Goal: Task Accomplishment & Management: Use online tool/utility

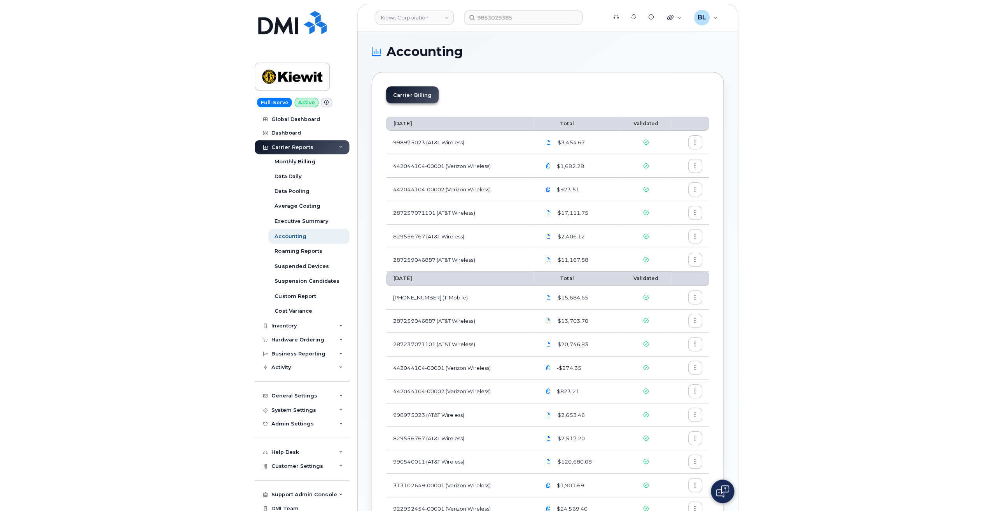
scroll to position [172, 0]
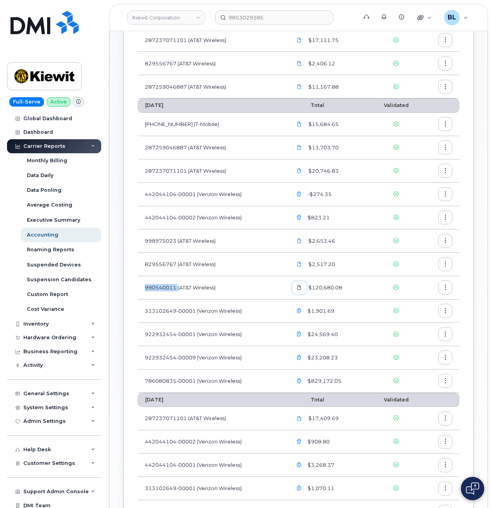
click at [300, 286] on icon at bounding box center [299, 287] width 5 height 5
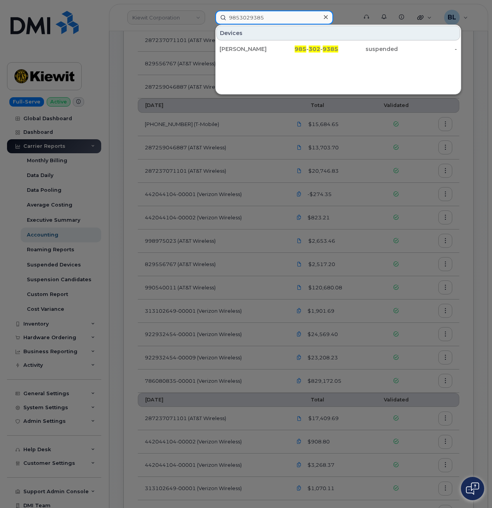
click at [247, 22] on input "9853029385" at bounding box center [274, 18] width 118 height 14
click at [255, 18] on input "9853029385" at bounding box center [274, 18] width 118 height 14
paste input "402-620-8219"
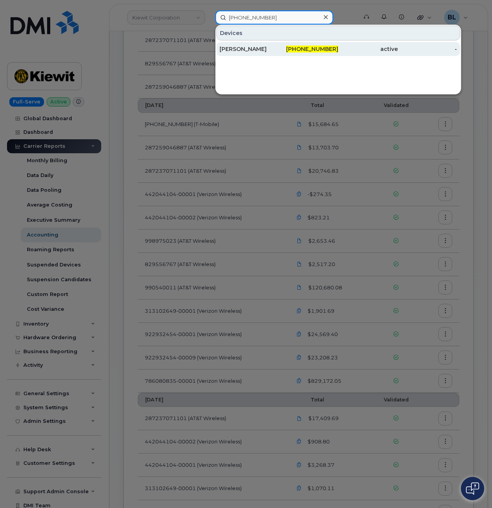
type input "402-620-8219"
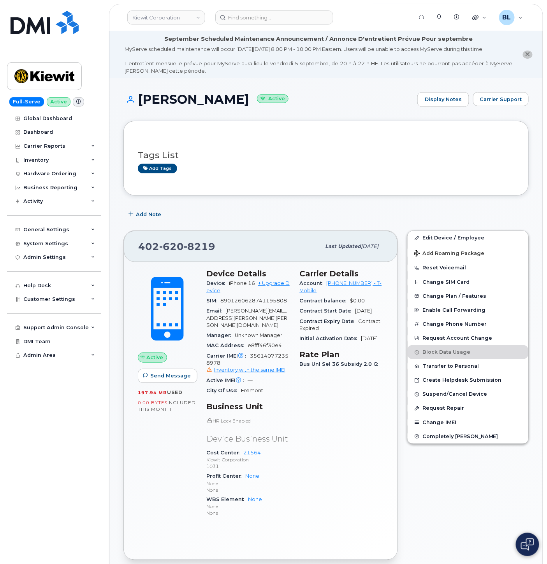
drag, startPoint x: 79, startPoint y: 535, endPoint x: 77, endPoint y: 531, distance: 4.9
click at [79, 535] on div "Global Dashboard Dashboard Carrier Reports Monthly Billing Data Daily Data Pool…" at bounding box center [55, 338] width 96 height 453
click at [51, 173] on div "Hardware Ordering" at bounding box center [49, 174] width 53 height 6
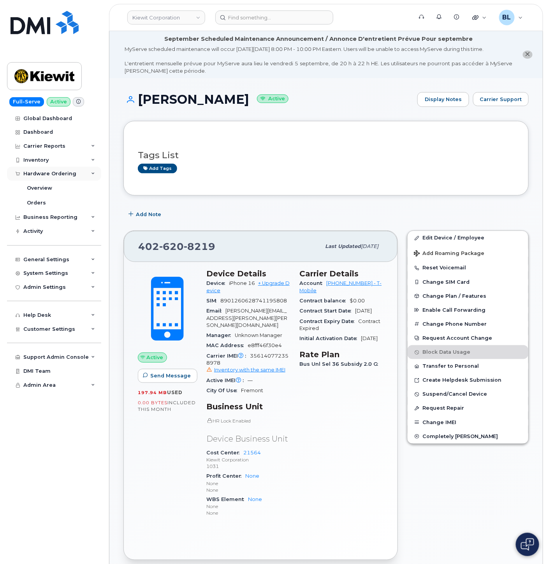
click at [50, 174] on div "Hardware Ordering" at bounding box center [49, 174] width 53 height 6
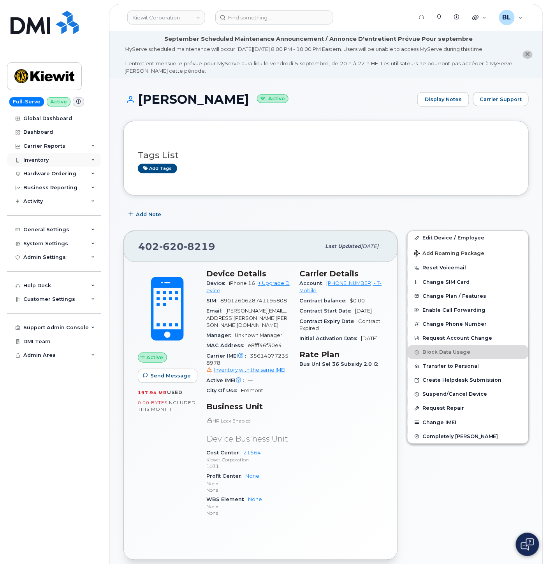
click at [48, 160] on div "Inventory" at bounding box center [35, 160] width 25 height 6
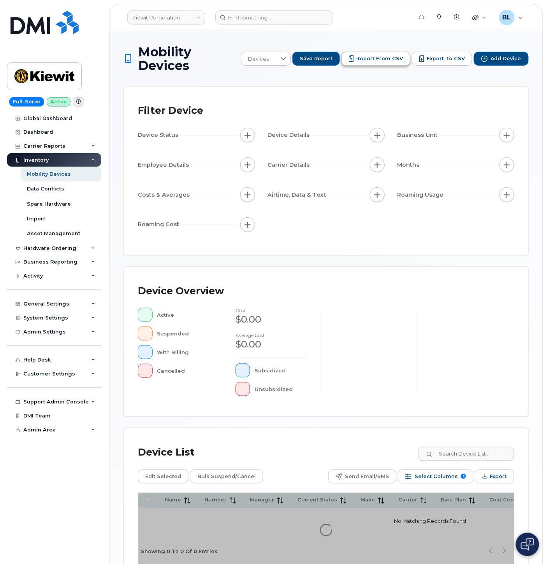
click at [368, 55] on span "Import from CSV" at bounding box center [379, 58] width 47 height 7
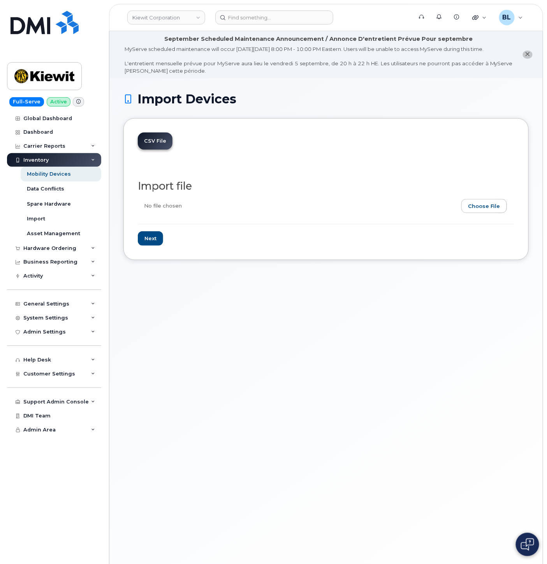
click at [485, 203] on input "file" at bounding box center [323, 208] width 370 height 18
type input "C:\fakepath\[PERSON_NAME] Corp - Tmobile - test update.csv"
click at [154, 240] on input "Next" at bounding box center [150, 238] width 25 height 14
type input "Loading..."
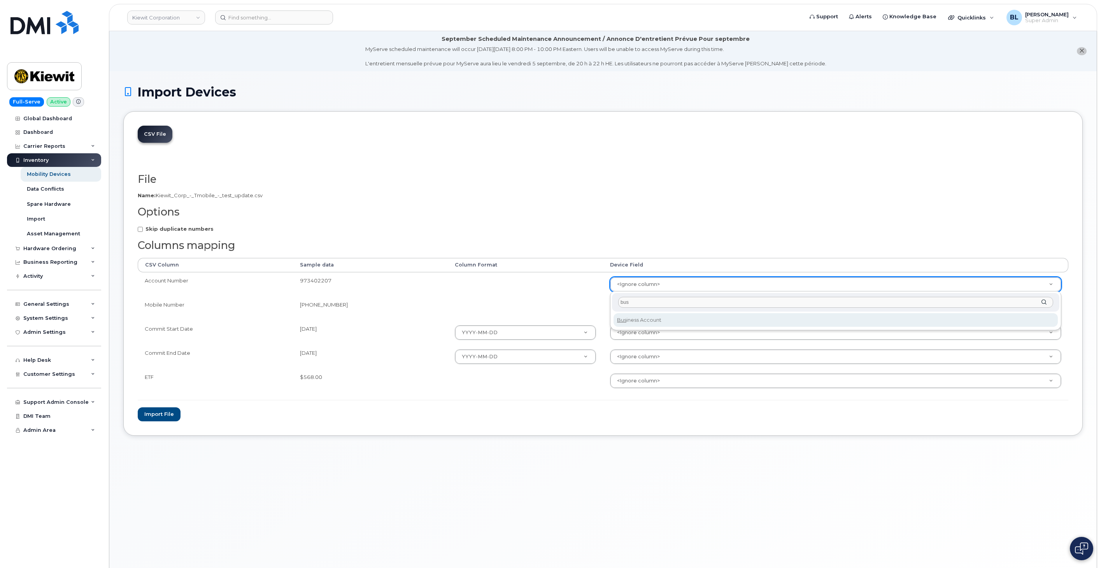
type input "bus"
select select "business_account_id"
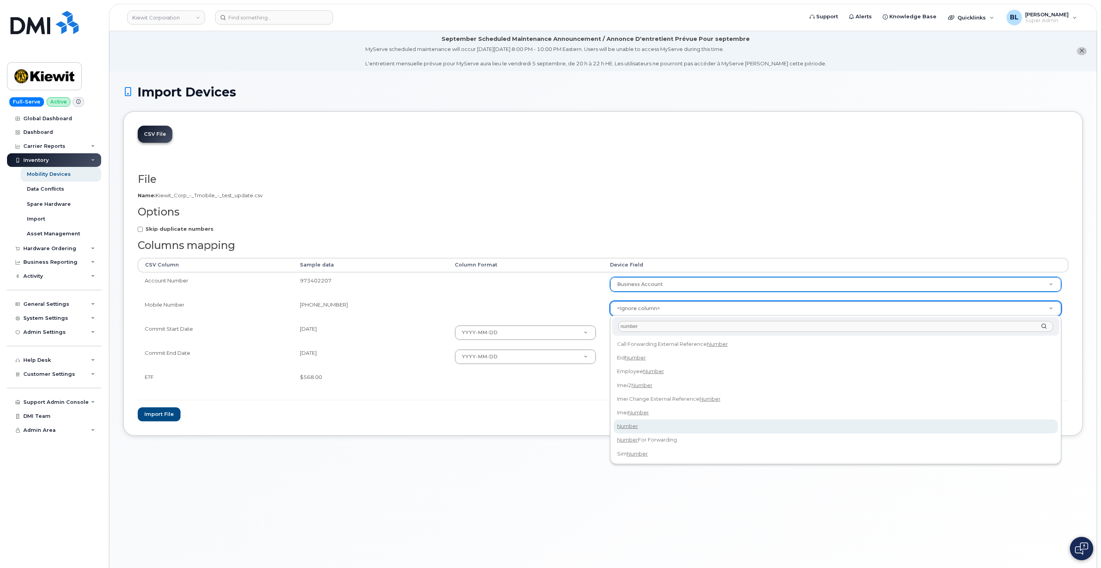
type input "number"
select select "number"
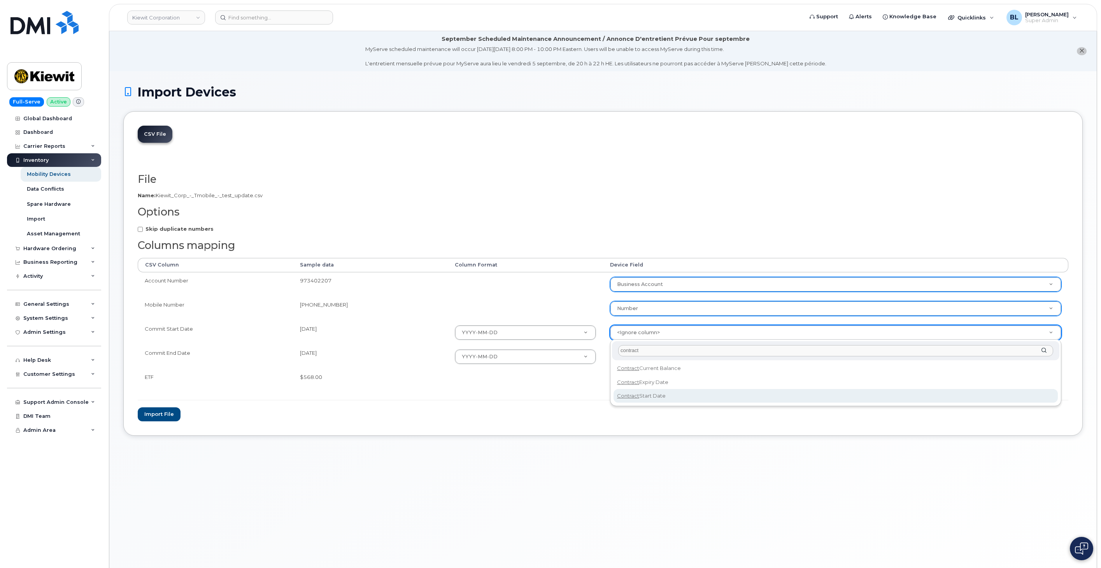
type input "contract"
select select "contract_start_date"
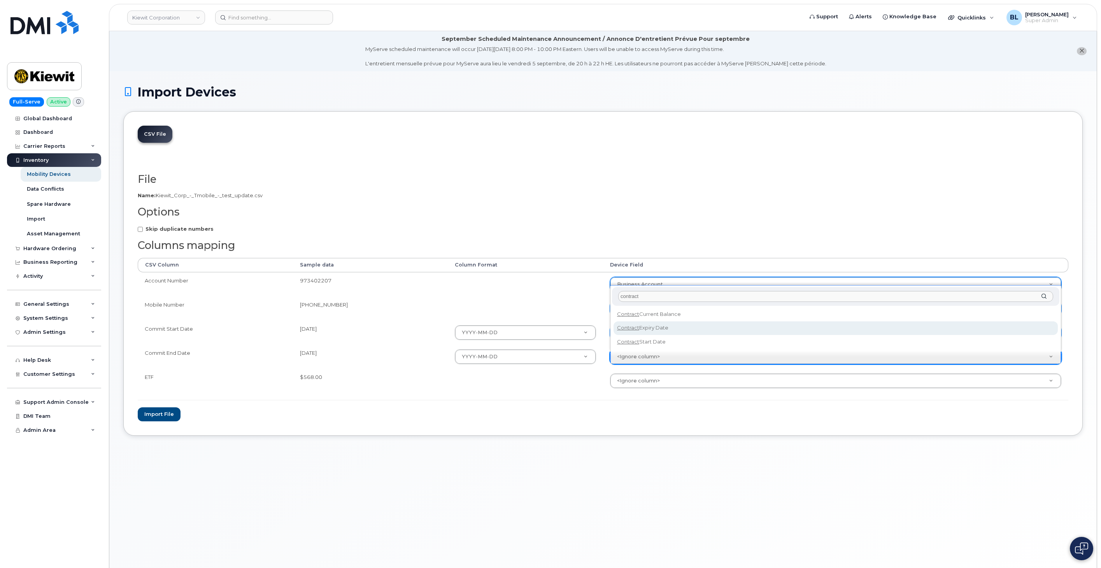
type input "contract"
select select "contract_expiry_date"
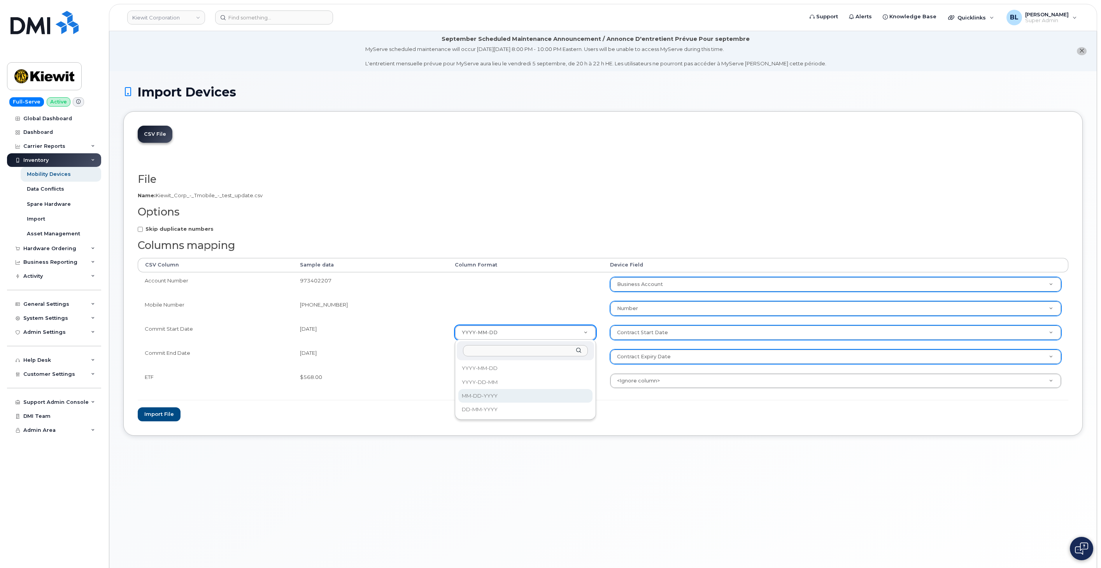
select select "%m-%d-%Y"
click at [497, 367] on td "YYYY-MM-DD YYYY-MM-DD YYYY-DD-MM MM-DD-YYYY DD-MM-YYYY" at bounding box center [525, 357] width 155 height 24
select select "%m-%d-%Y"
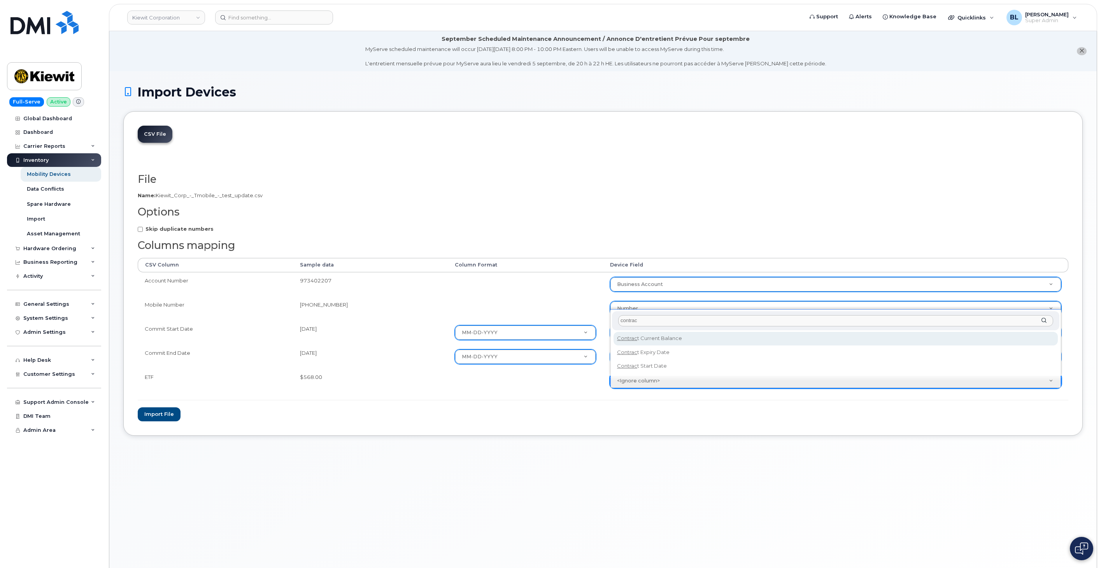
type input "contrac"
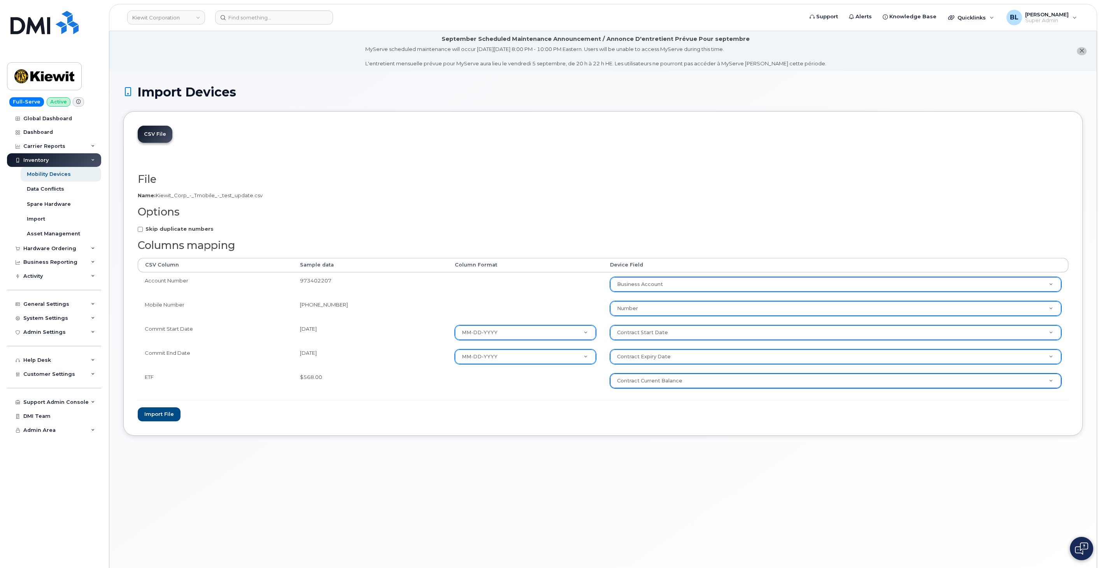
select select "contract_current_balance"
click at [472, 453] on div "Import Devices CSV File File Filename cache Name: Kiewit_Corp_-_Tmobile_-_test_…" at bounding box center [602, 329] width 987 height 516
click at [157, 414] on button "Import file" at bounding box center [159, 414] width 43 height 14
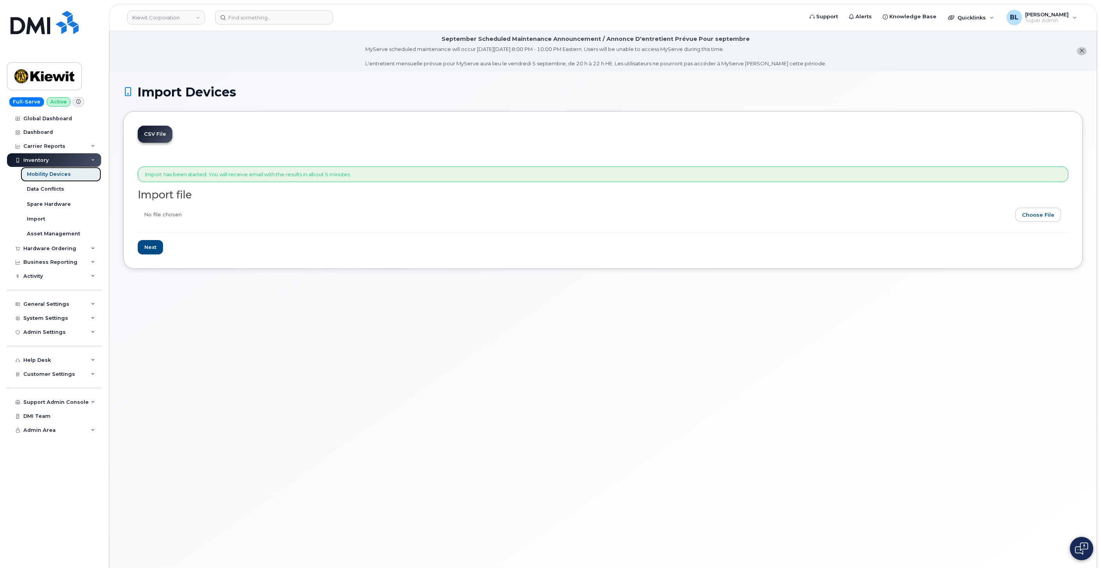
drag, startPoint x: 63, startPoint y: 172, endPoint x: 96, endPoint y: 168, distance: 32.9
click at [63, 172] on div "Mobility Devices" at bounding box center [49, 174] width 44 height 7
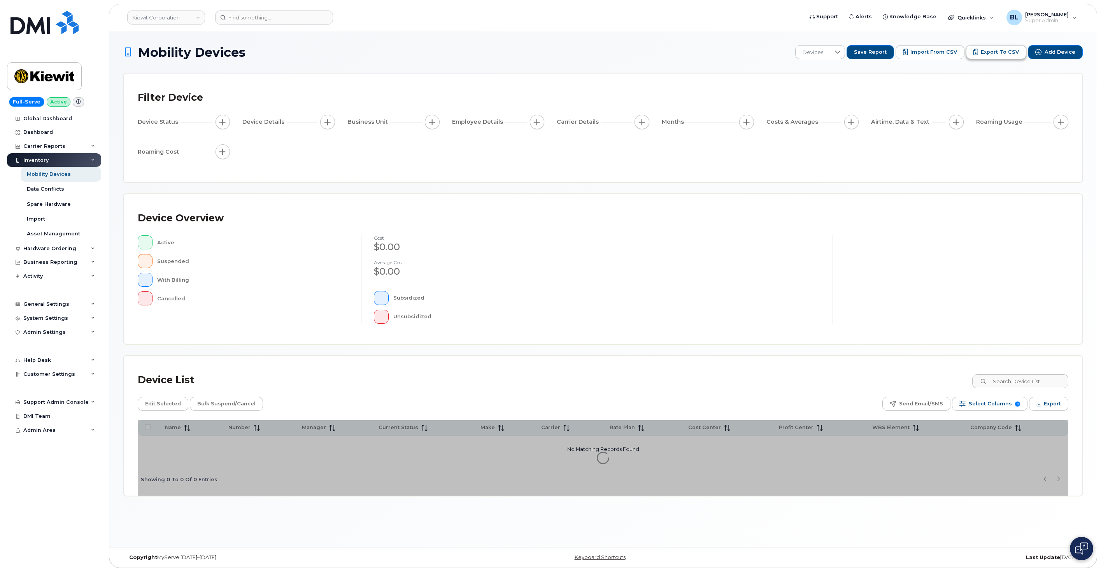
click at [1002, 53] on span "Export to CSV" at bounding box center [1000, 52] width 38 height 7
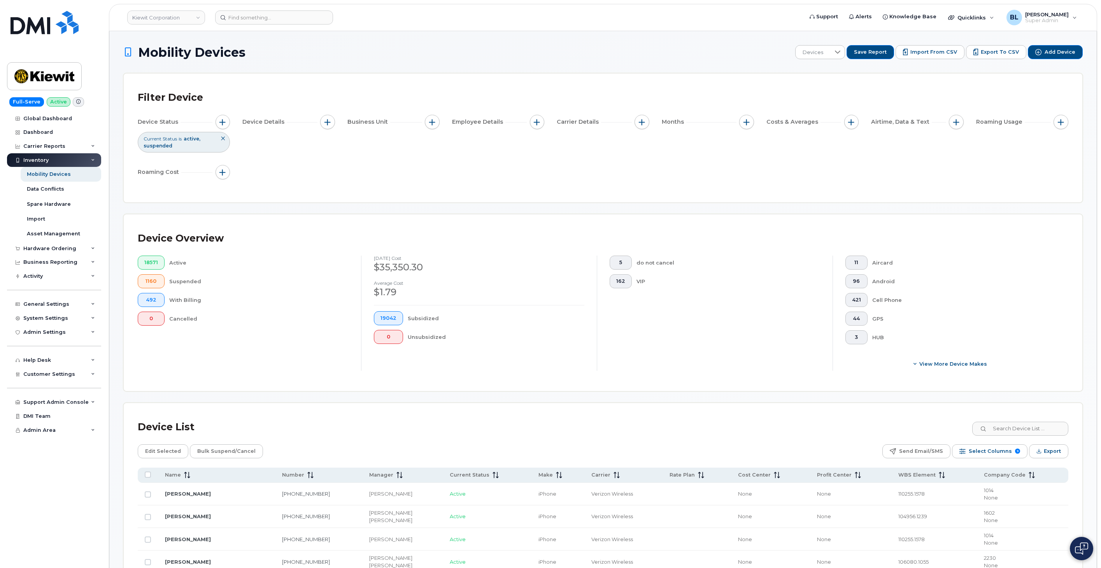
click at [587, 47] on h1 "Mobility Devices" at bounding box center [457, 53] width 668 height 14
click at [945, 49] on span "Import from CSV" at bounding box center [933, 52] width 47 height 7
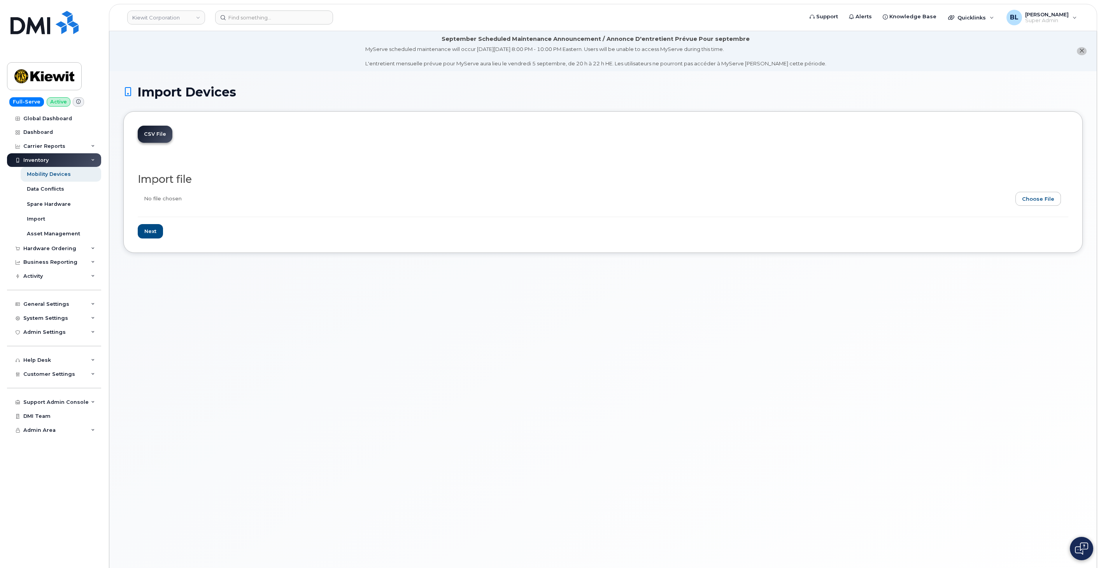
click at [1053, 200] on input "file" at bounding box center [600, 201] width 924 height 18
click at [1043, 198] on input "file" at bounding box center [600, 201] width 924 height 18
type input "C:\fakepath\Kiewit Corp - Tmobile - test update.csv"
click at [147, 233] on input "Next" at bounding box center [150, 231] width 25 height 14
type input "Loading..."
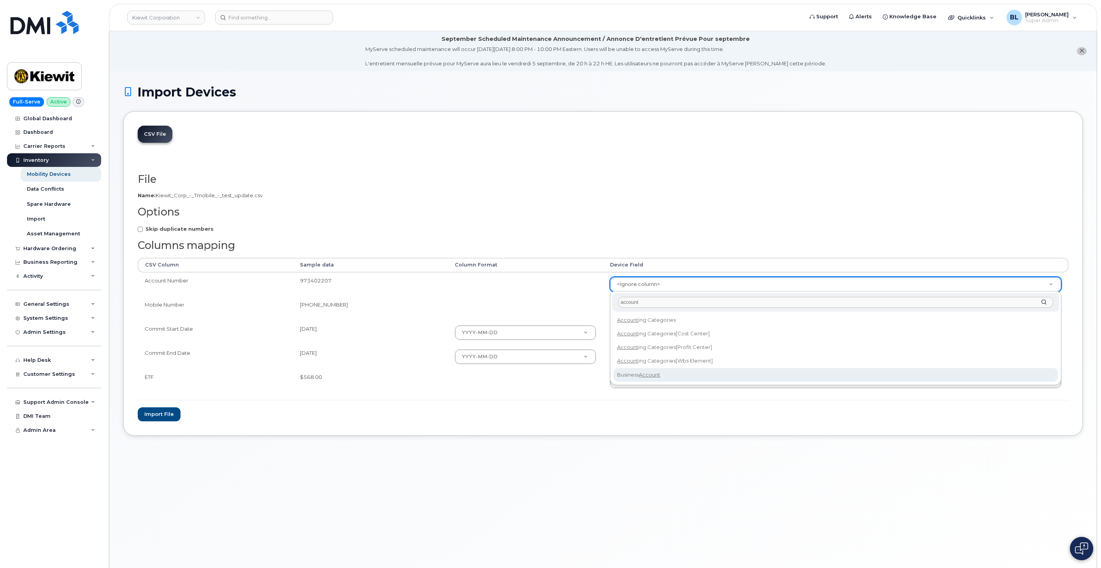
type input "account"
select select "business_account_id"
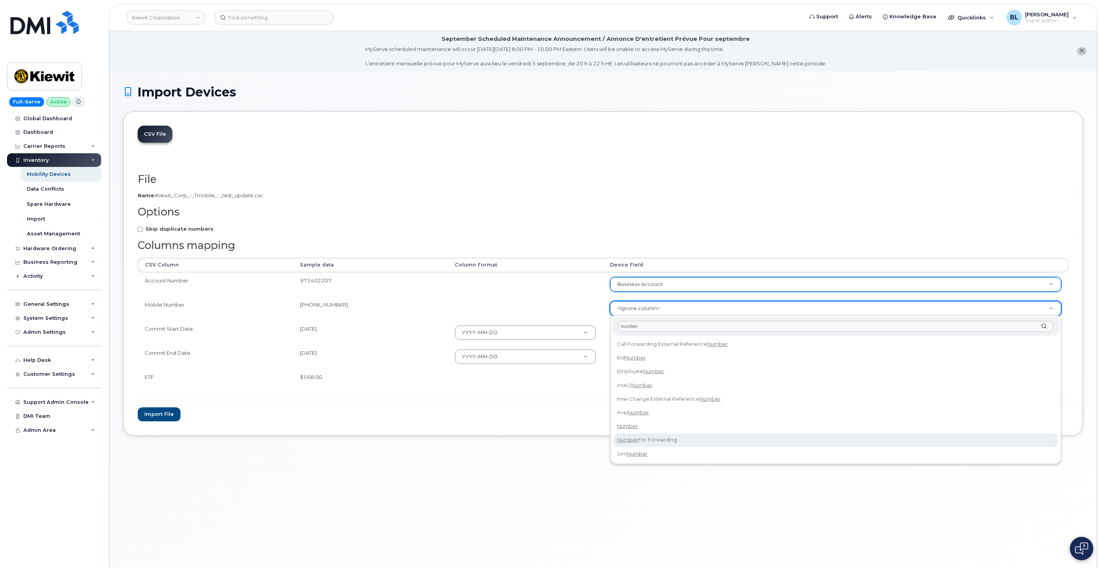
type input "number"
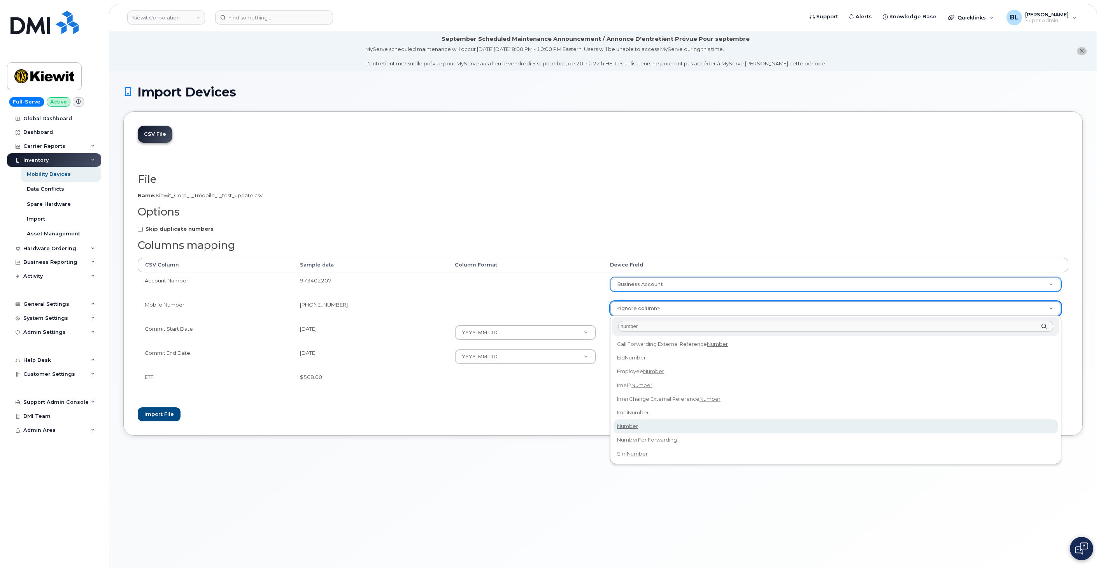
select select "number"
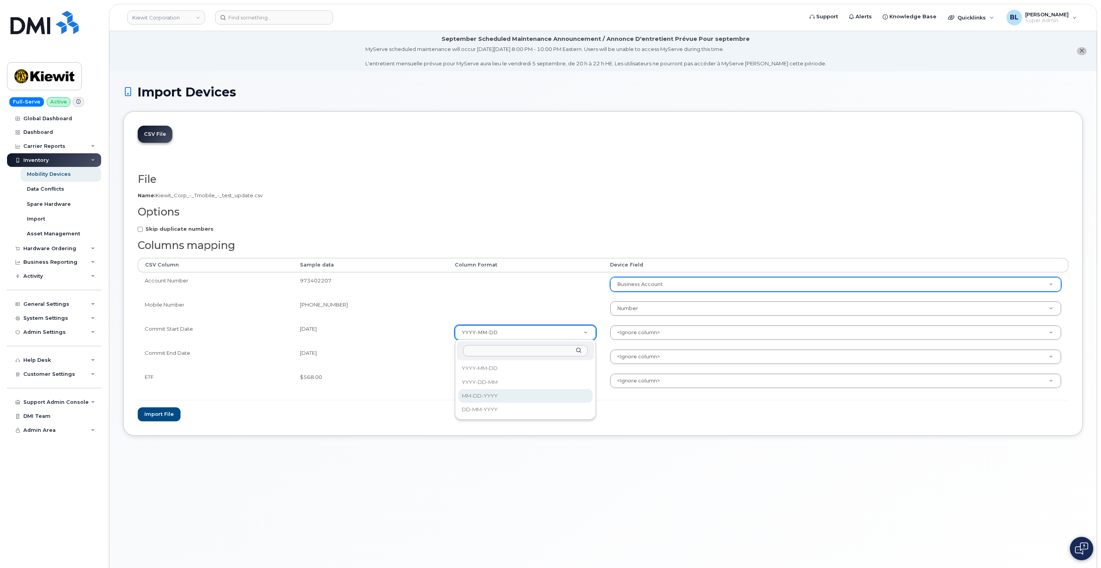
select select "%m-%d-%Y"
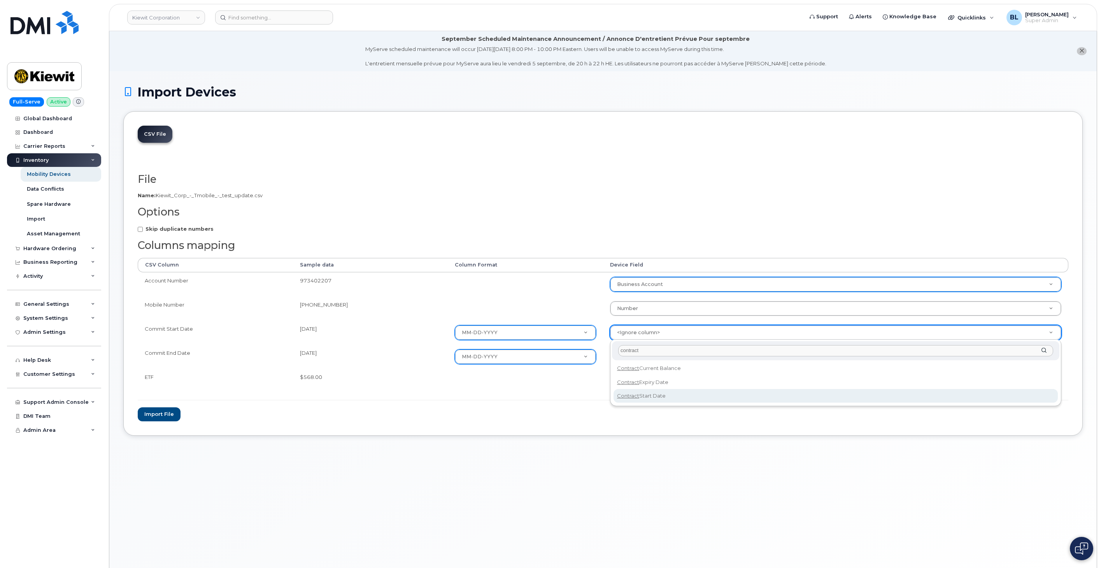
type input "contract"
select select "contract_start_date"
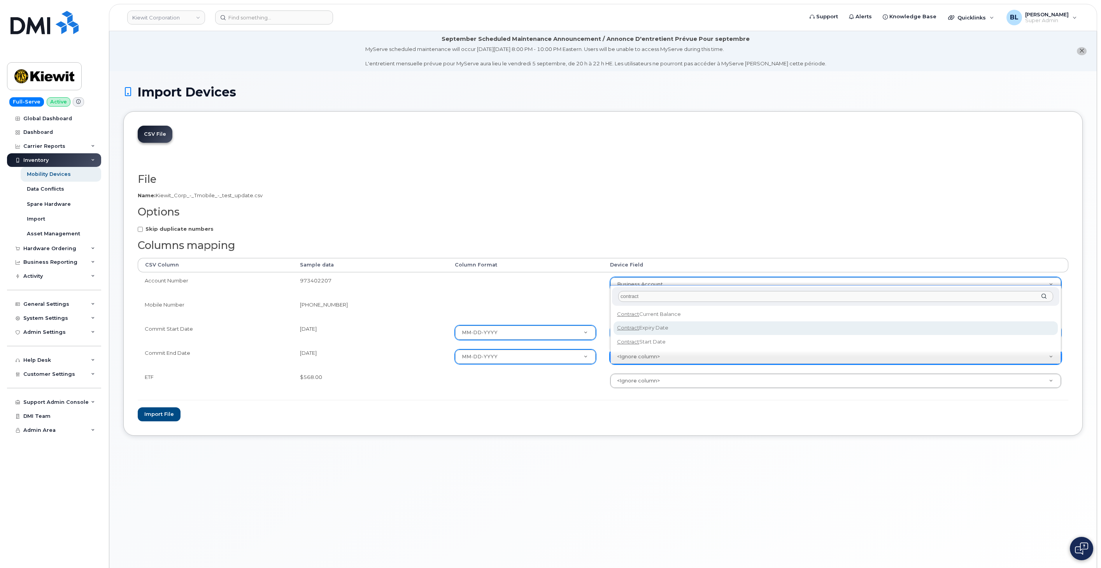
type input "contract"
select select "contract_expiry_date"
click at [643, 389] on td "<Ignore column> Accounting Categories Accounting Categories[Cost Center] Accoun…" at bounding box center [835, 381] width 465 height 24
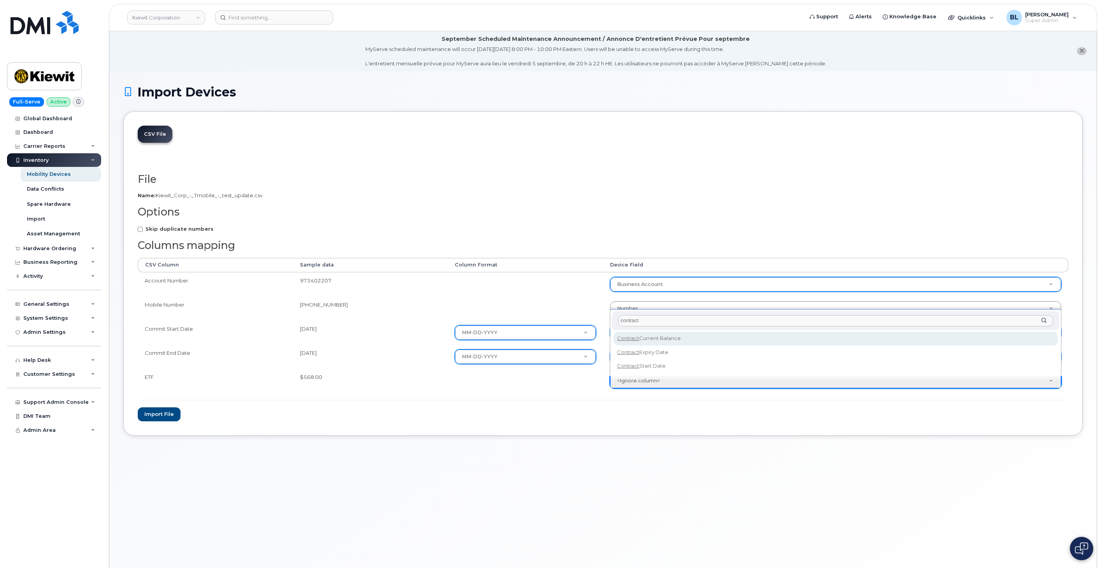
type input "contract"
select select "contract_current_balance"
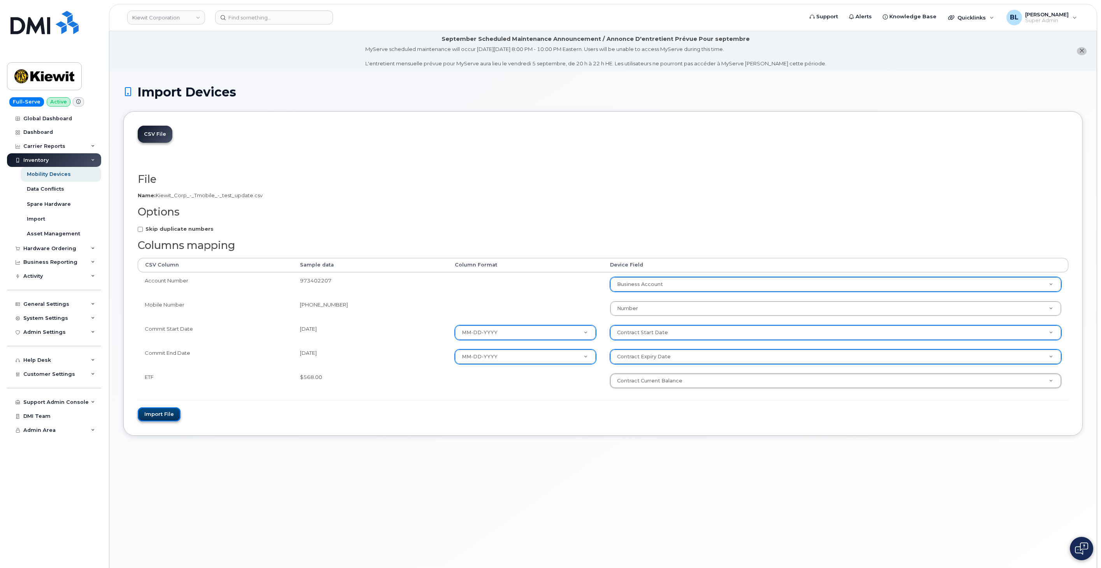
click at [147, 412] on button "Import file" at bounding box center [159, 414] width 43 height 14
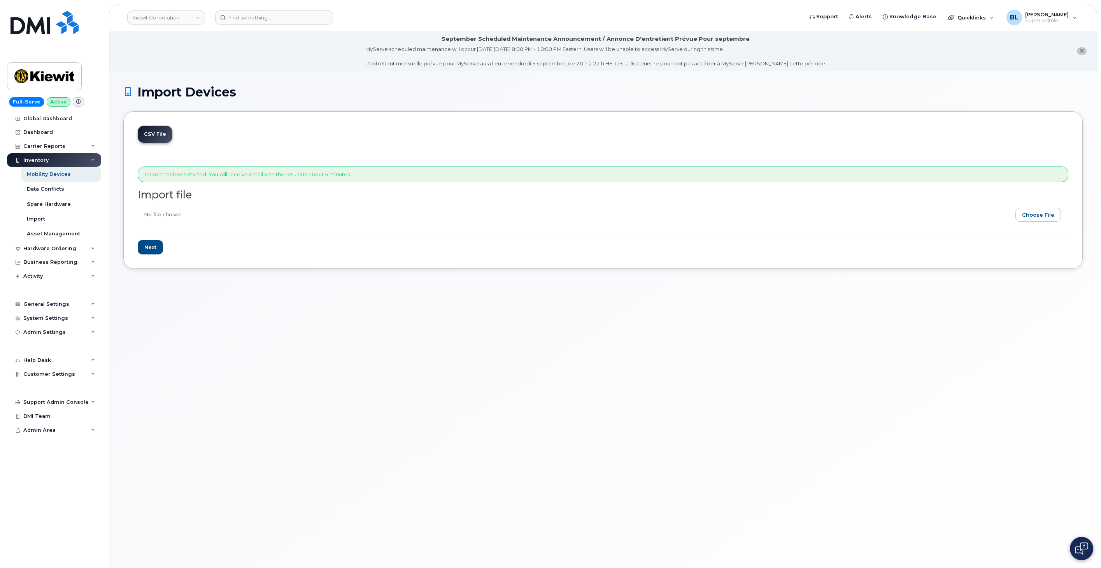
click at [223, 382] on div "Import Devices CSV File Import has been started. You will receive email with th…" at bounding box center [602, 329] width 987 height 516
click at [1020, 209] on input "file" at bounding box center [600, 217] width 924 height 18
type input "C:\fakepath\[PERSON_NAME] corp - Tmobile - ETF update.csv"
click at [161, 243] on input "Next" at bounding box center [150, 247] width 25 height 14
type input "Loading..."
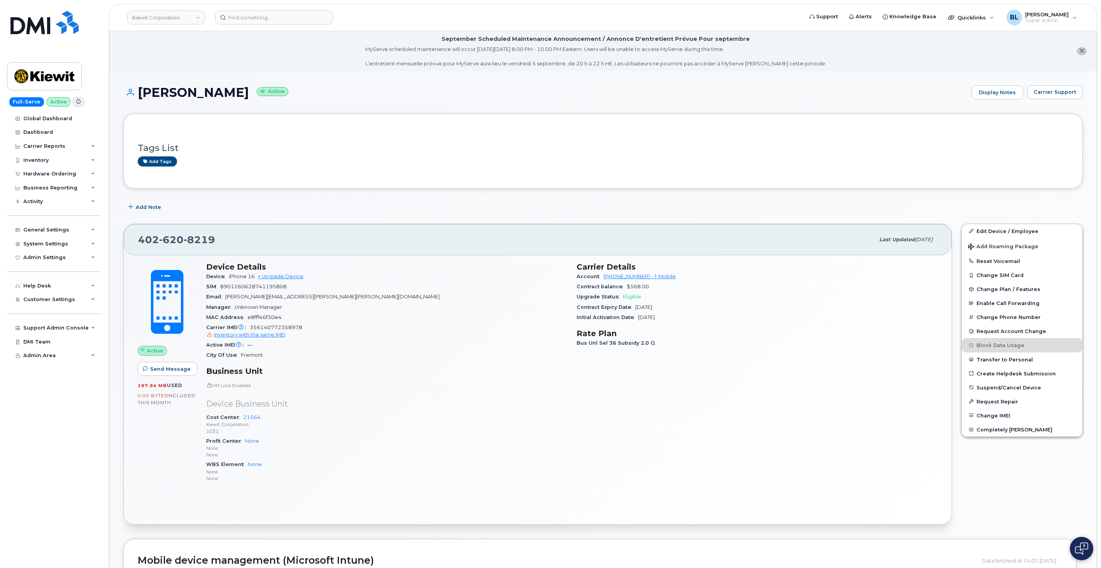
click at [568, 413] on div "Device Details Device iPhone 16 + Upgrade Device SIM [TECHNICAL_ID] Email [PERS…" at bounding box center [387, 376] width 370 height 237
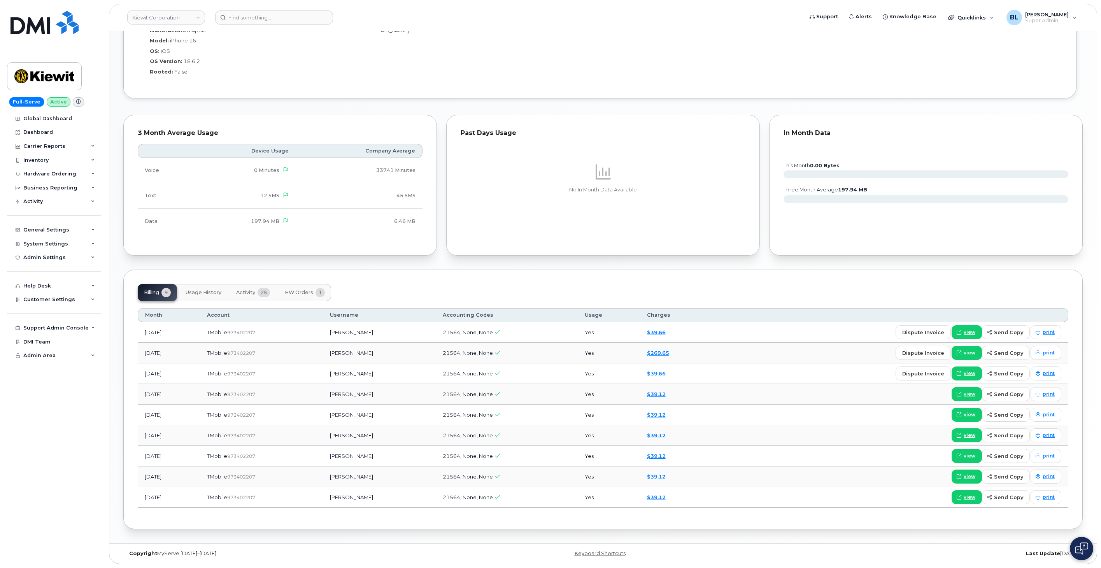
click at [247, 296] on button "Activity 25" at bounding box center [253, 292] width 46 height 17
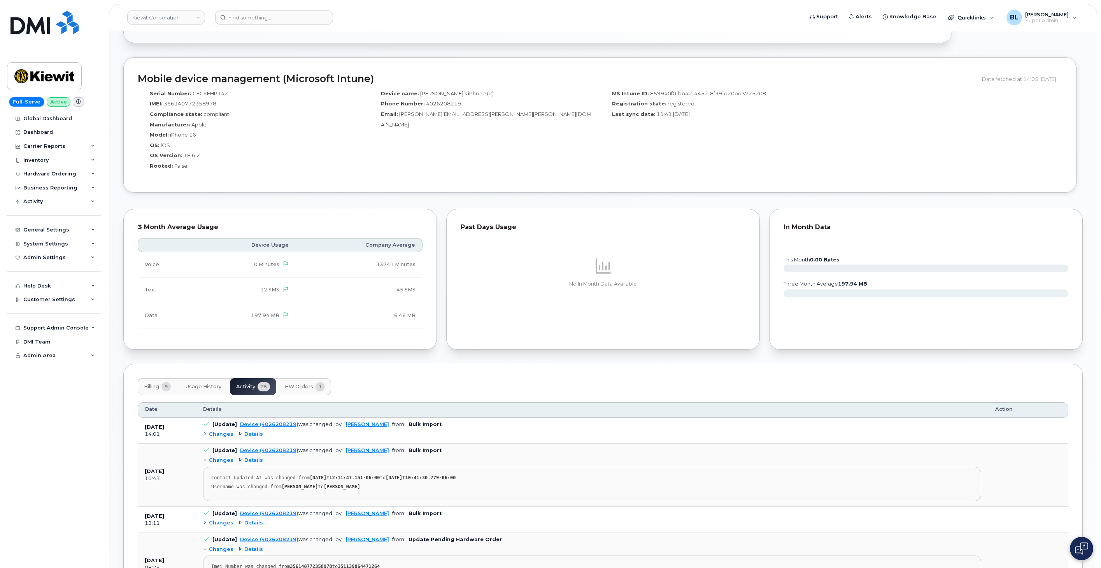
scroll to position [577, 0]
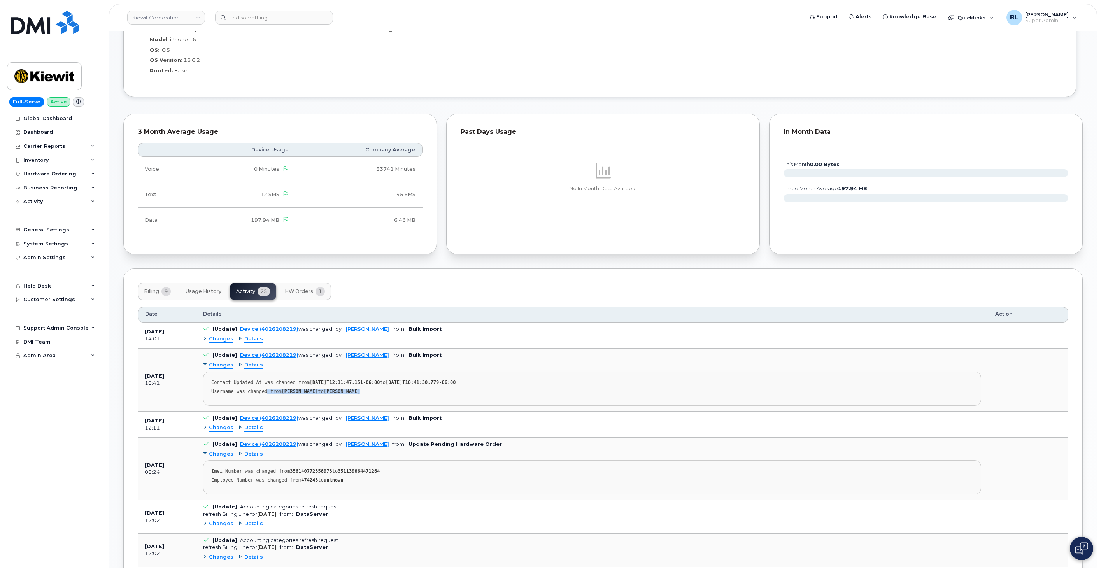
drag, startPoint x: 351, startPoint y: 398, endPoint x: 261, endPoint y: 389, distance: 90.7
click at [261, 389] on pre "Contact Updated At was changed from 2025-08-07T12:11:47.151-06:00 to 2025-08-21…" at bounding box center [592, 389] width 778 height 34
click at [261, 389] on div "Username was changed from KIEWIT to Julia Paschal" at bounding box center [592, 392] width 762 height 6
drag, startPoint x: 255, startPoint y: 387, endPoint x: 402, endPoint y: 403, distance: 147.5
click at [386, 401] on pre "Contact Updated At was changed from 2025-08-07T12:11:47.151-06:00 to 2025-08-21…" at bounding box center [592, 389] width 778 height 34
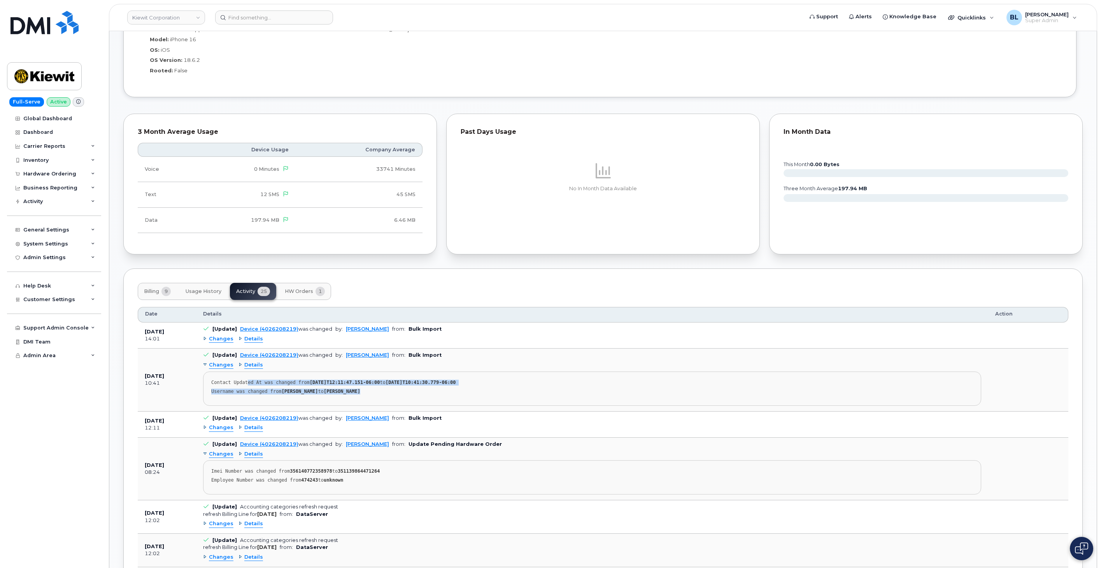
drag, startPoint x: 402, startPoint y: 403, endPoint x: 435, endPoint y: 407, distance: 33.3
click at [435, 407] on td "[Update] Device (4026208219) was changed by: Paul Andrews from: Bulk Import Cha…" at bounding box center [592, 380] width 792 height 63
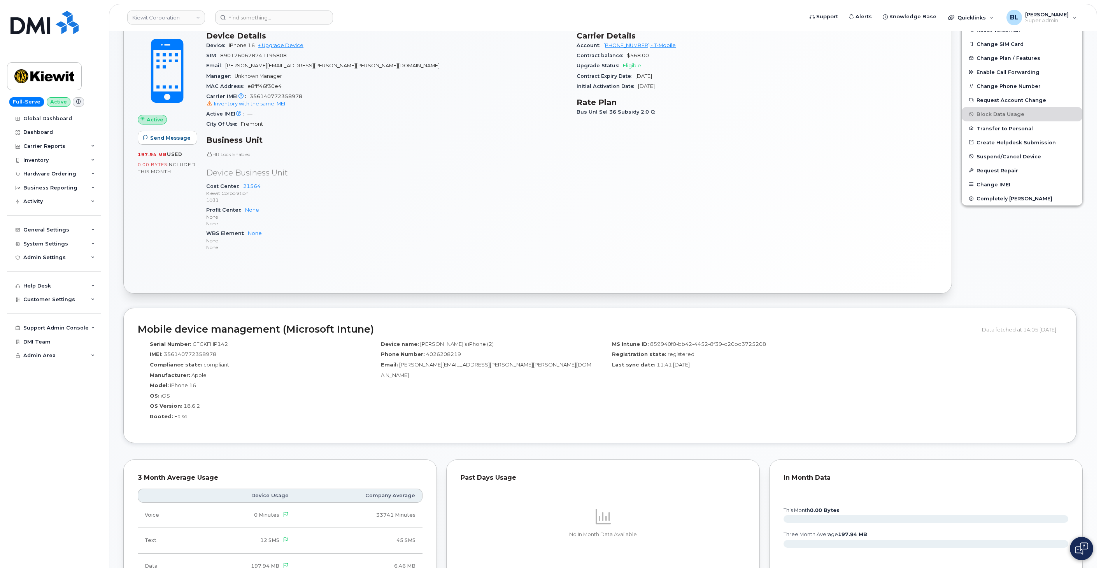
click at [146, 238] on div "Active Send Message 197.94 MB  used 0.00 Bytes  included this month" at bounding box center [167, 144] width 68 height 237
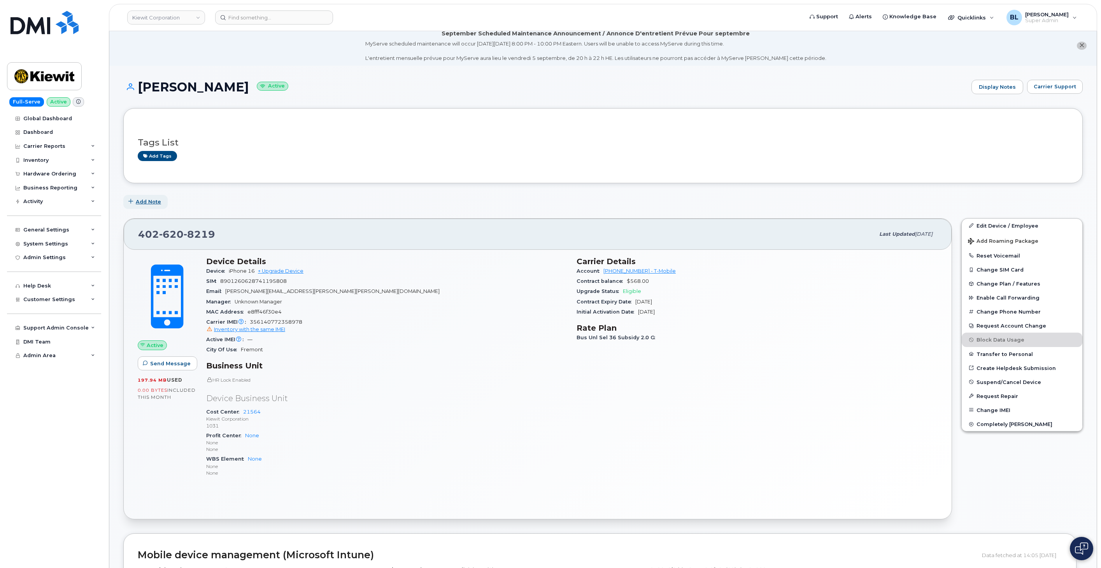
scroll to position [0, 0]
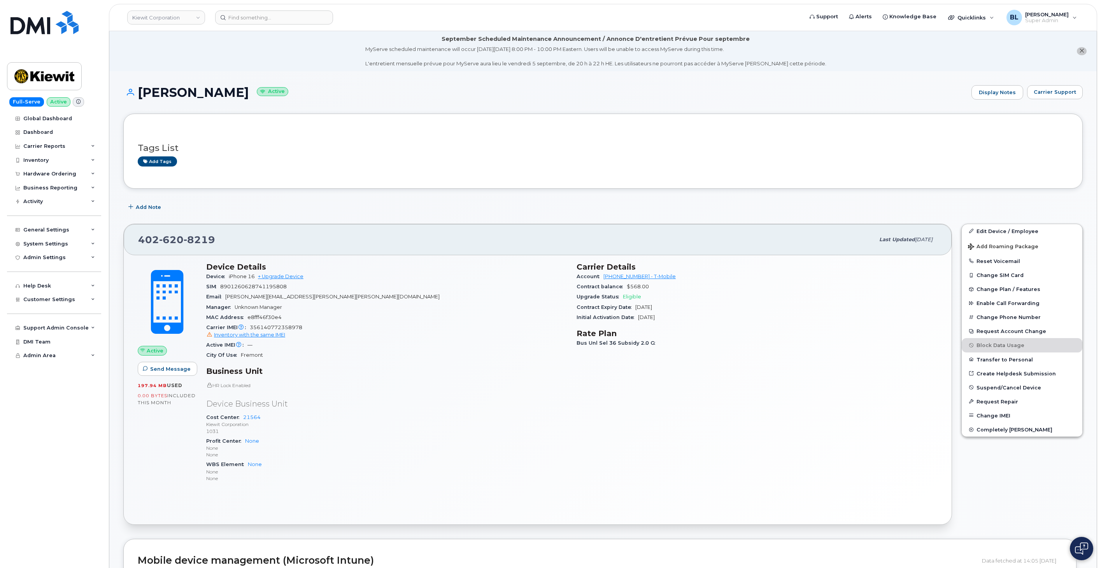
click at [438, 231] on div "402 620 8219" at bounding box center [506, 239] width 736 height 16
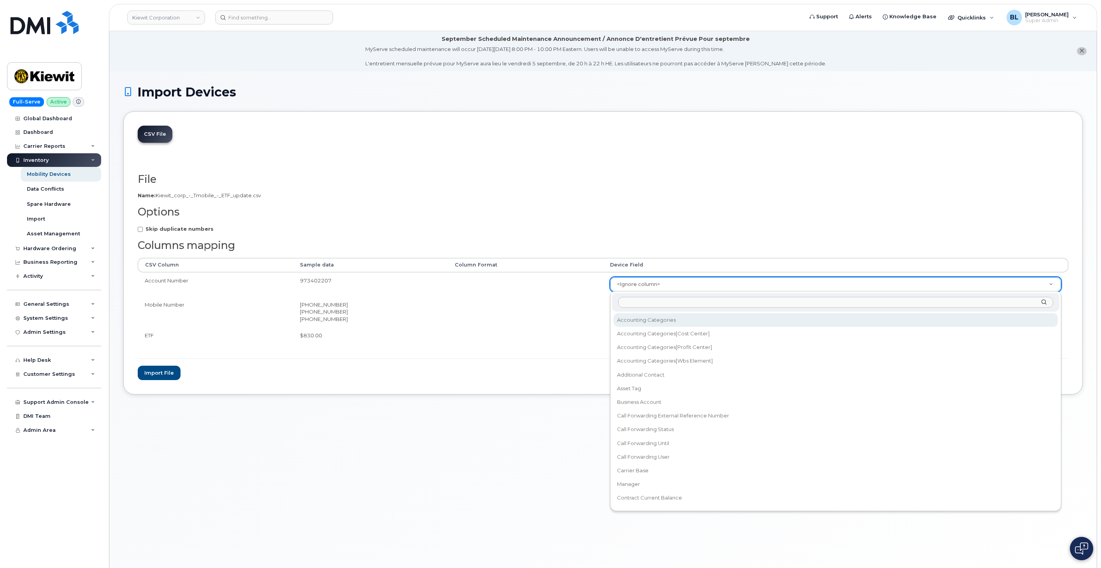
type input "a"
type input "business"
select select "business_account_id"
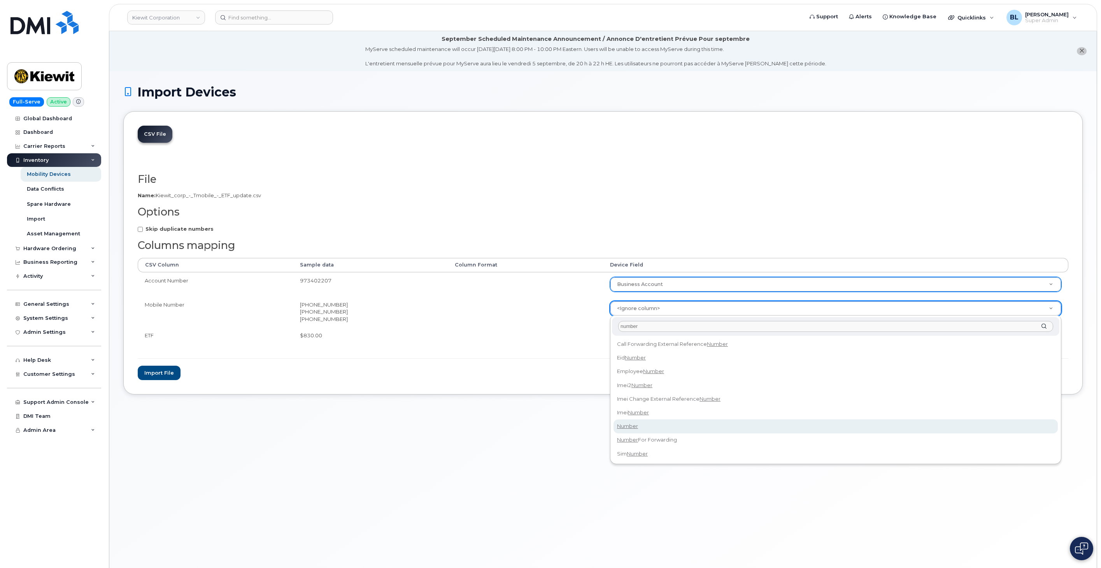
type input "number"
select select "number"
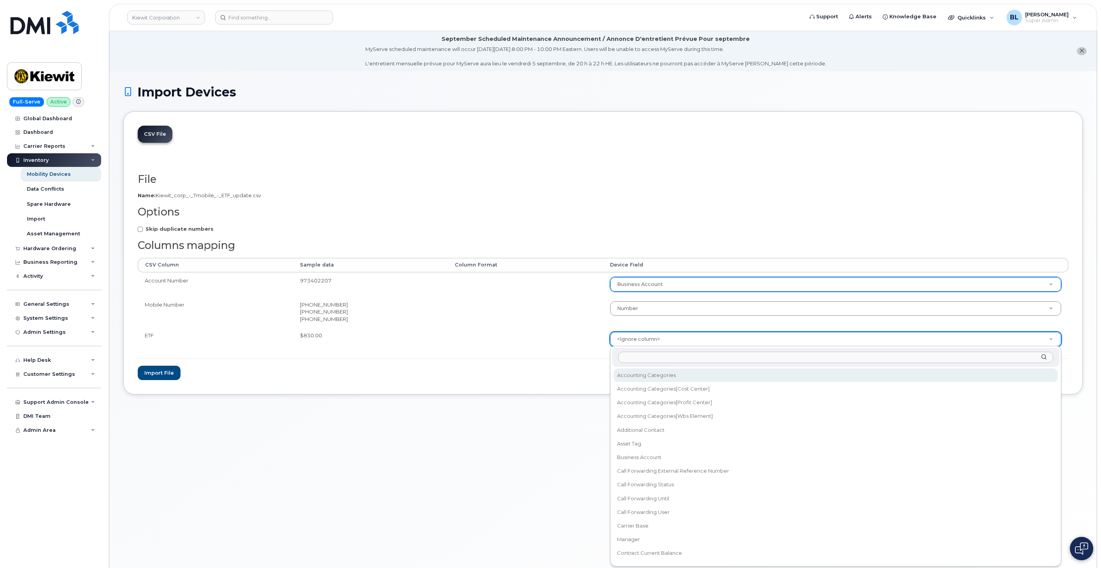
type input "a"
type input "contract"
select select "contract_current_balance"
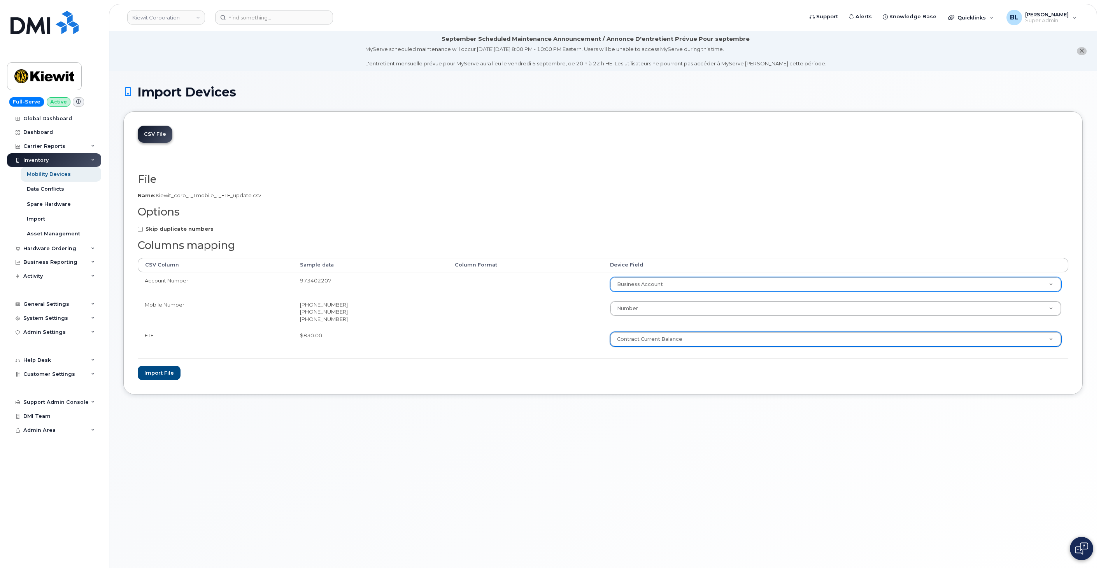
click at [414, 379] on form "File Filename cache Name: Kiewit_corp_-_Tmobile_-_ETF_update.csv Options Skip d…" at bounding box center [603, 276] width 931 height 207
click at [169, 374] on button "Import file" at bounding box center [159, 373] width 43 height 14
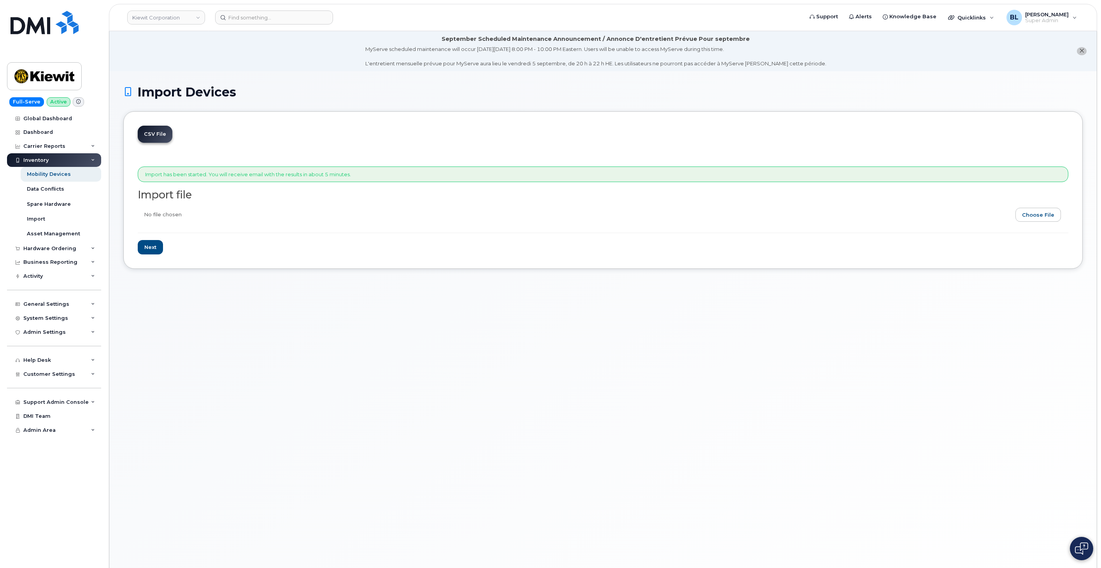
click at [484, 111] on div "CSV File Import has been started. You will receive email with the results in ab…" at bounding box center [602, 190] width 959 height 158
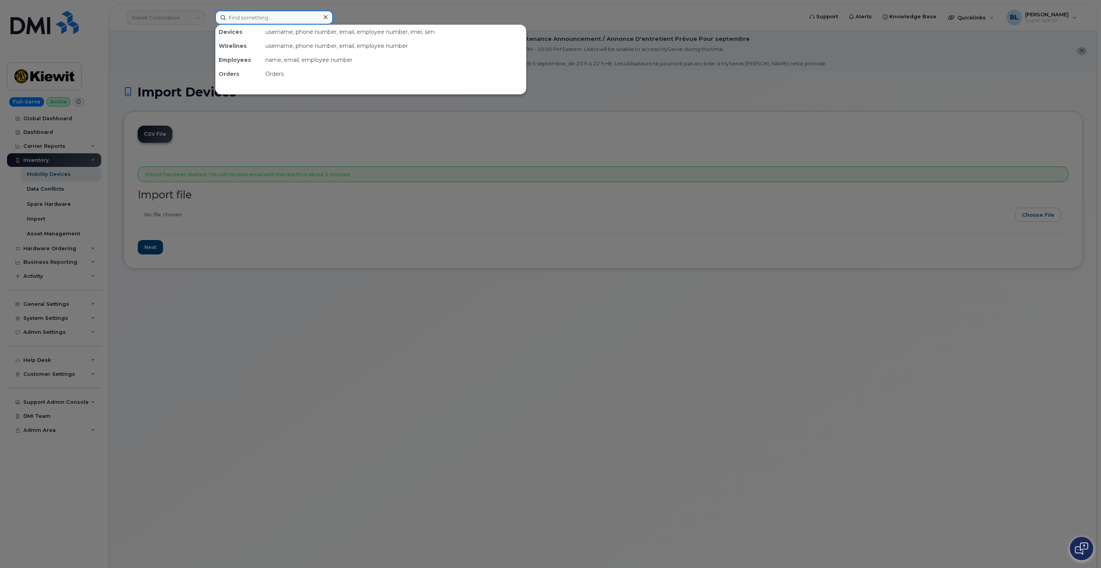
click at [265, 21] on input at bounding box center [274, 18] width 118 height 14
paste input "• 4027134150"
type input "4027134150"
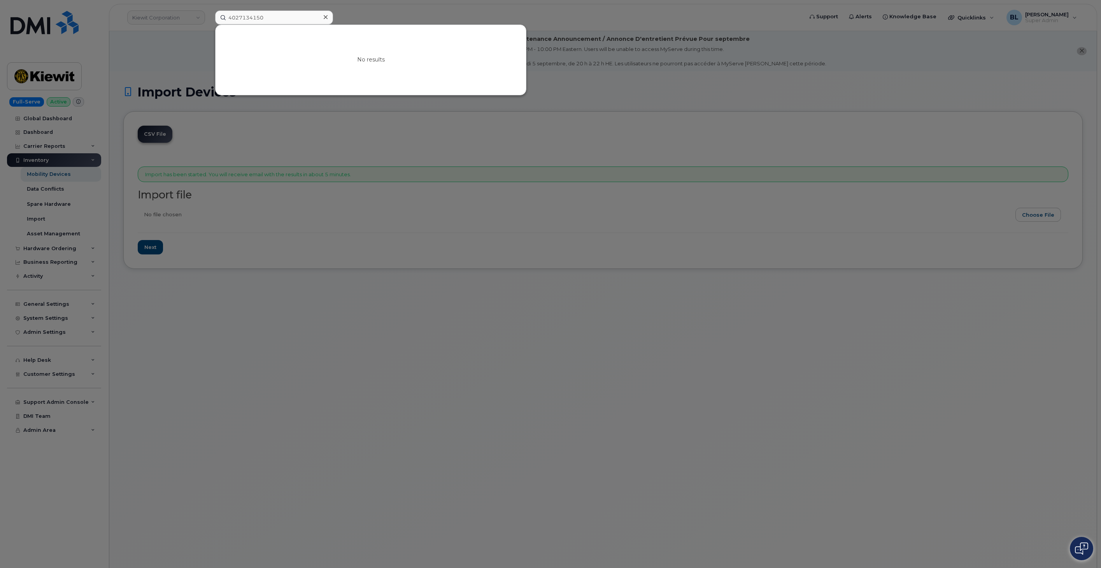
click at [825, 246] on div at bounding box center [550, 284] width 1101 height 568
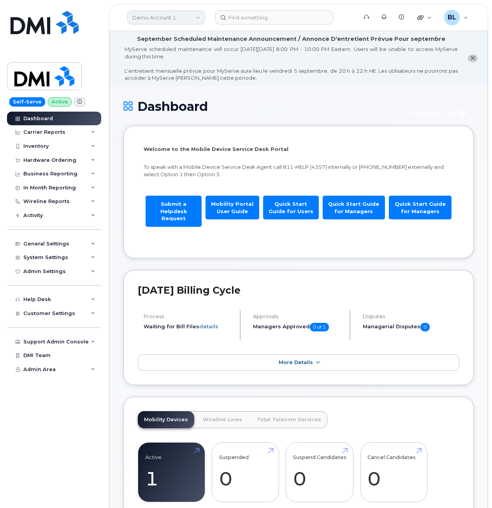
click at [177, 18] on link "Demo Account 1" at bounding box center [166, 18] width 78 height 14
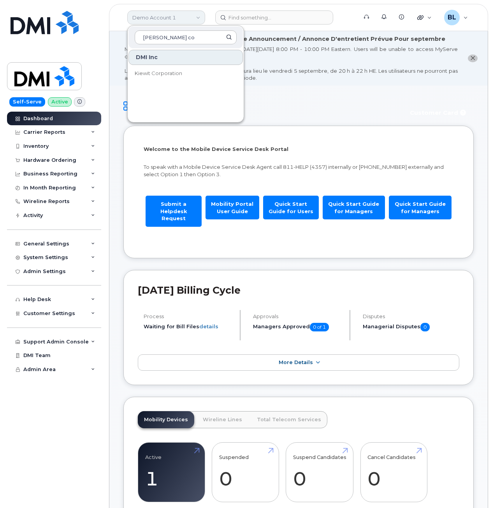
type input "[PERSON_NAME] cor"
click at [172, 76] on span "Kiewit Corporation" at bounding box center [158, 74] width 47 height 8
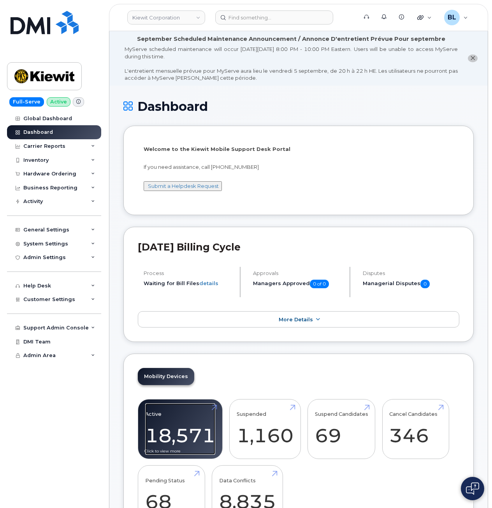
click at [198, 435] on link "Active 18,571" at bounding box center [180, 428] width 70 height 51
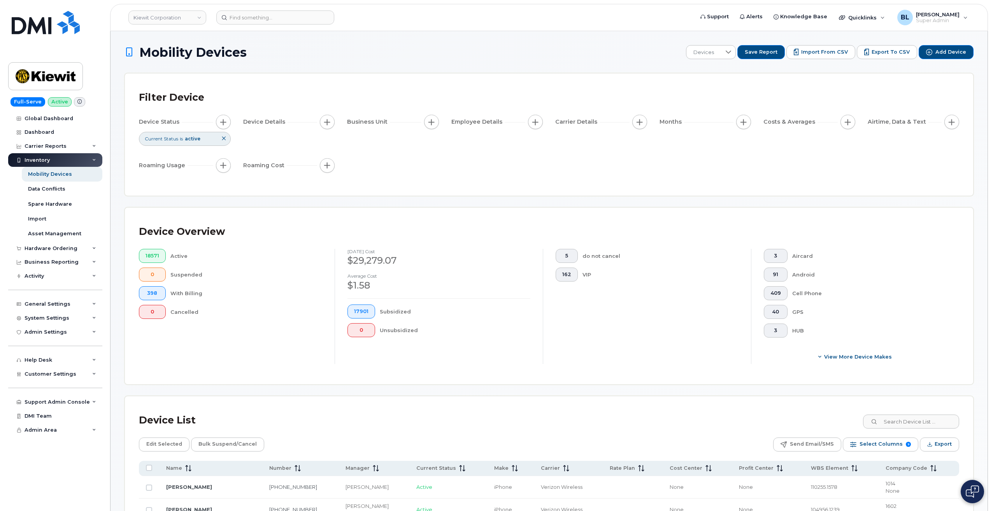
scroll to position [207, 0]
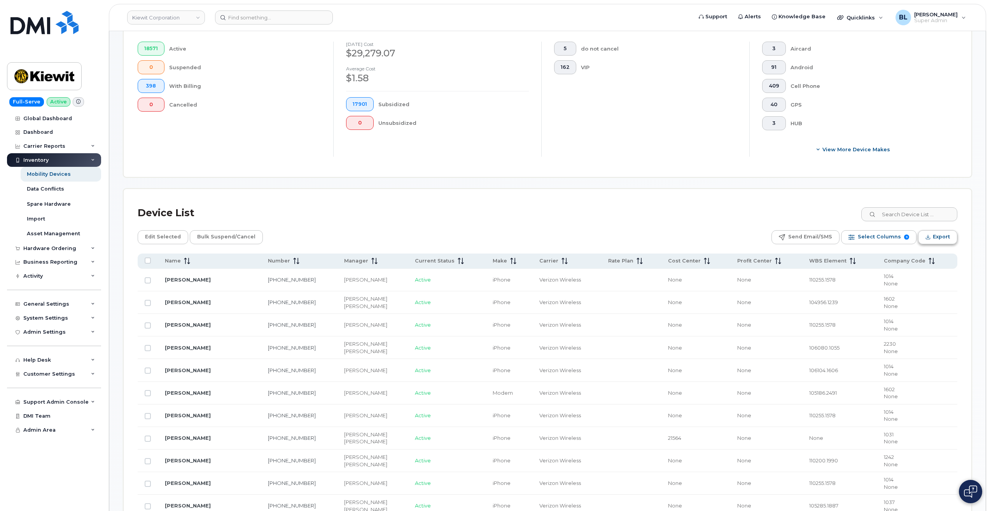
click at [491, 234] on span "Export" at bounding box center [941, 237] width 17 height 12
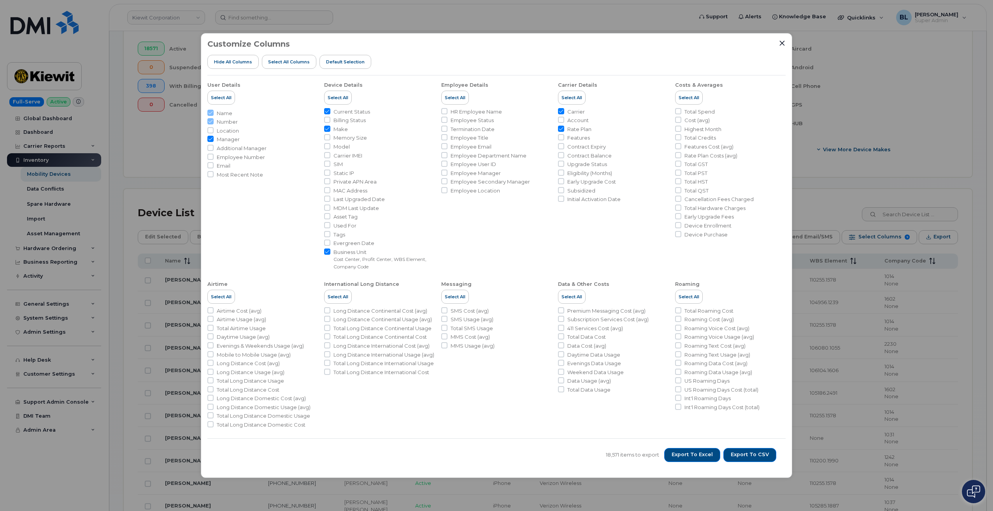
click at [491, 154] on span "Contract Balance" at bounding box center [589, 155] width 44 height 7
click at [491, 154] on input "Contract Balance" at bounding box center [561, 155] width 6 height 6
checkbox input "true"
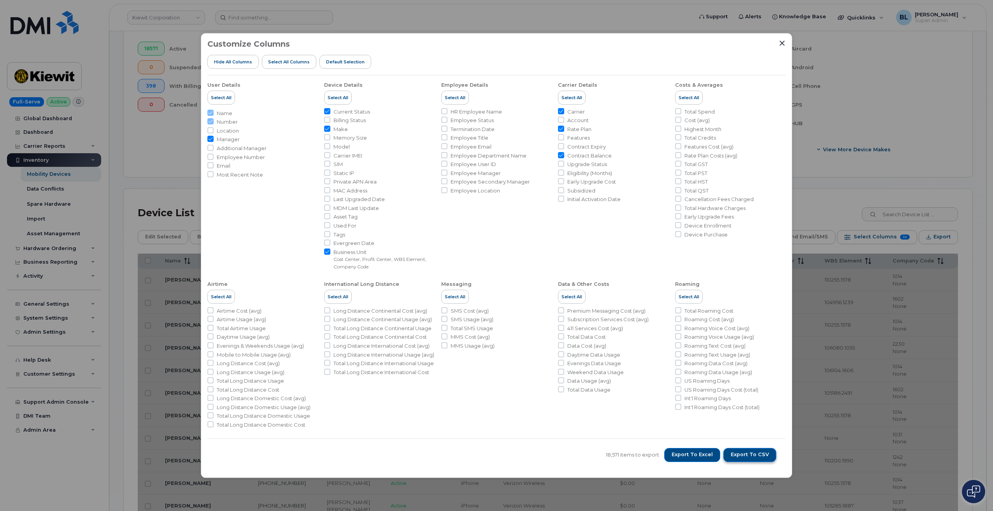
click at [491, 450] on button "Export to CSV" at bounding box center [749, 455] width 53 height 14
